Goal: Information Seeking & Learning: Learn about a topic

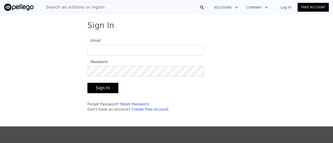
type input "[EMAIL_ADDRESS][DOMAIN_NAME]"
click at [93, 89] on button "Sign In" at bounding box center [102, 88] width 31 height 10
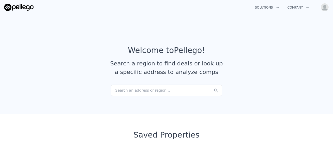
checkbox input "true"
click at [132, 92] on div "Search an address or region..." at bounding box center [166, 90] width 111 height 11
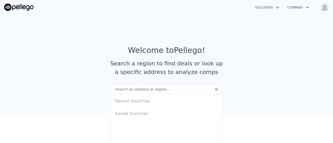
type input "[STREET_ADDRESS]"
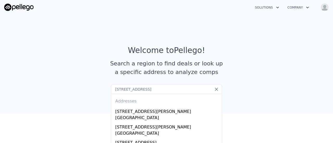
click at [192, 92] on input "[STREET_ADDRESS]" at bounding box center [166, 89] width 111 height 9
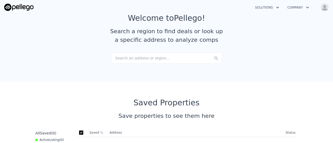
scroll to position [30, 0]
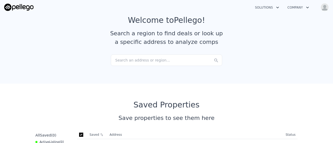
click at [123, 62] on div "Search an address or region..." at bounding box center [166, 60] width 111 height 11
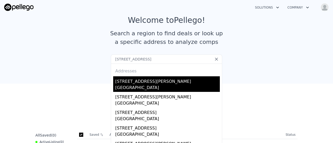
type input "[STREET_ADDRESS]"
click at [132, 89] on div "[GEOGRAPHIC_DATA]" at bounding box center [167, 88] width 105 height 7
